Goal: Transaction & Acquisition: Purchase product/service

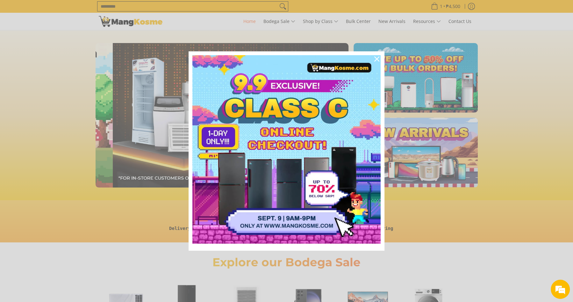
scroll to position [0, 253]
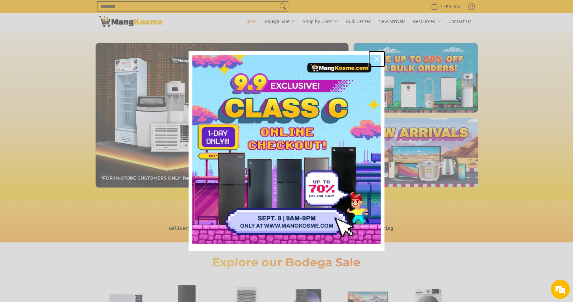
click at [376, 57] on icon "close icon" at bounding box center [376, 58] width 5 height 5
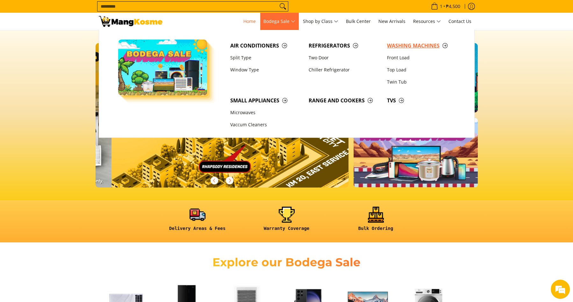
scroll to position [0, 760]
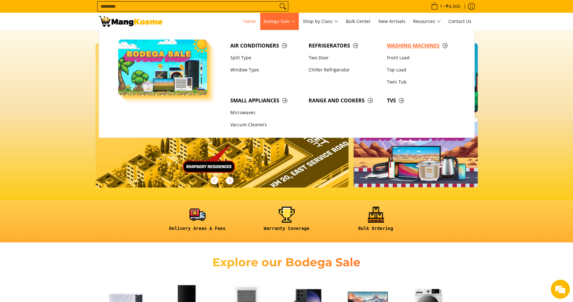
click at [395, 44] on span "Washing Machines" at bounding box center [423, 46] width 72 height 8
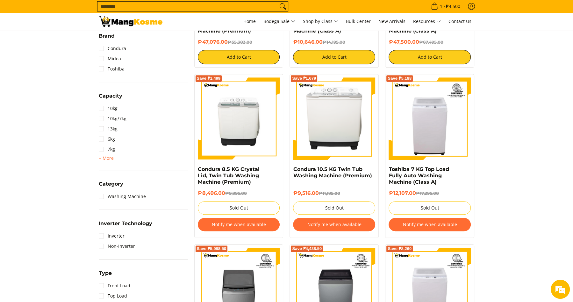
scroll to position [58, 0]
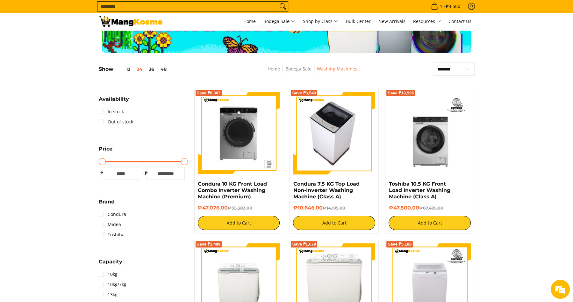
click at [337, 122] on img at bounding box center [334, 133] width 73 height 82
